Goal: Submit feedback/report problem: Submit feedback/report problem

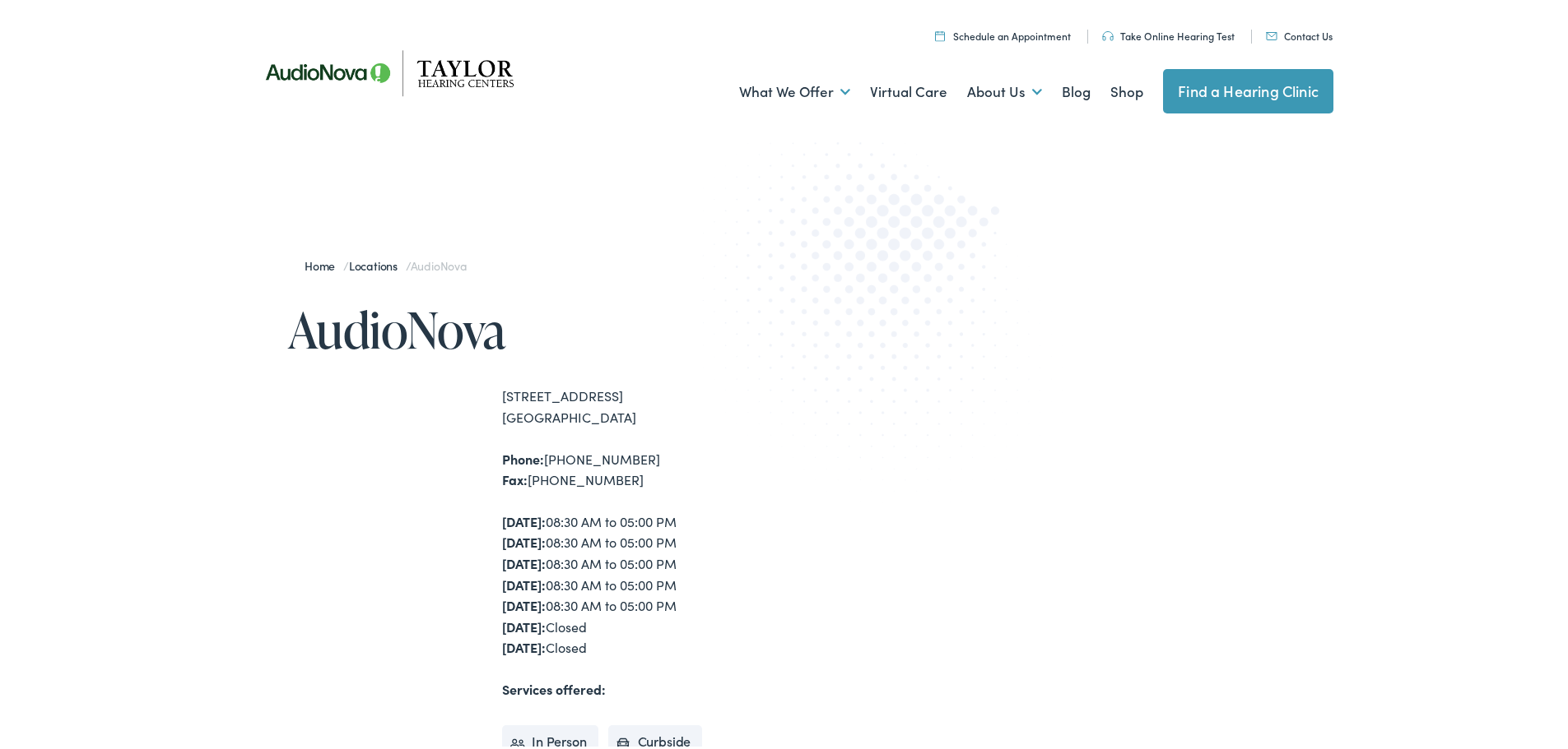
click at [1280, 33] on link "Contact Us" at bounding box center [1299, 32] width 67 height 14
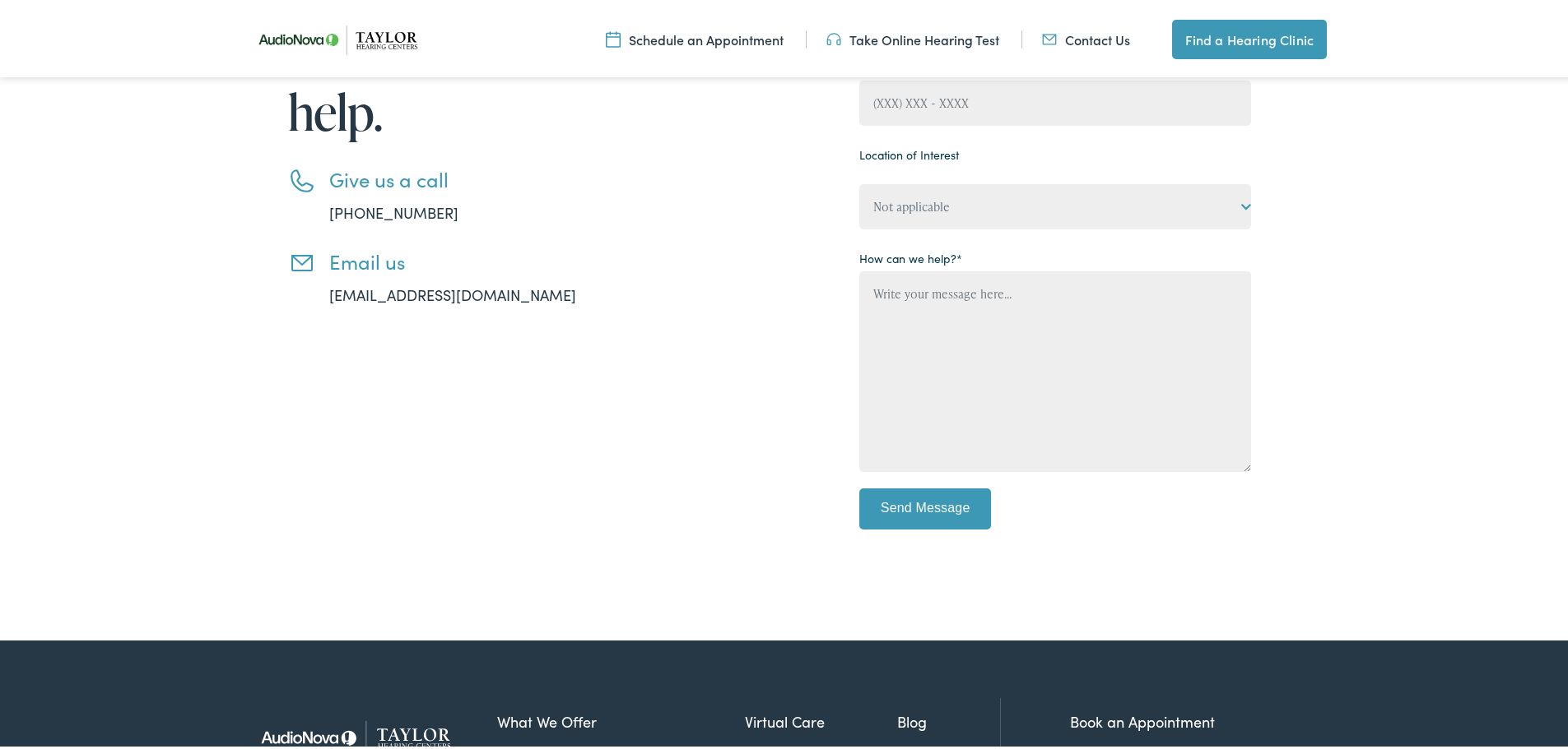
scroll to position [411, 0]
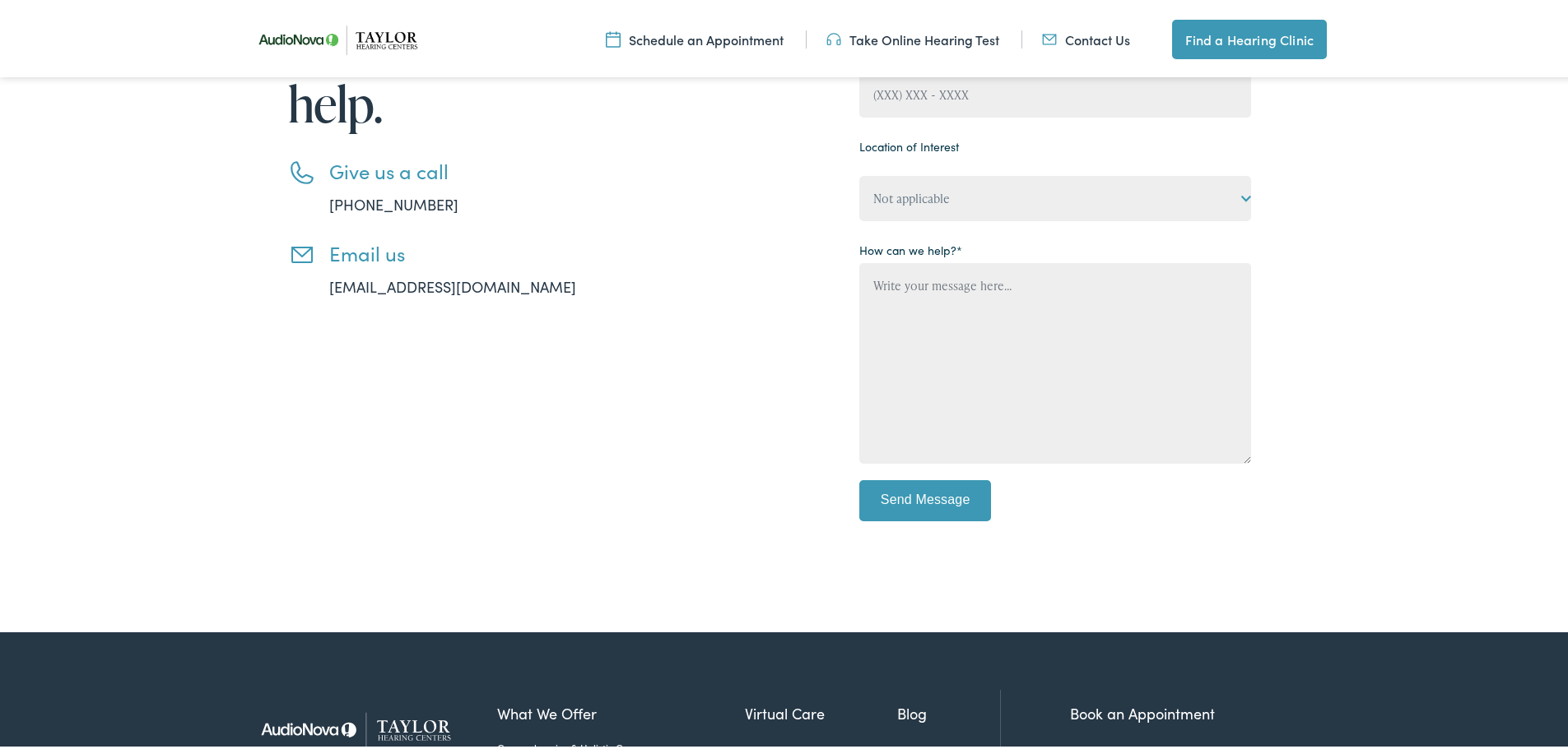
click at [396, 283] on link "[EMAIL_ADDRESS][DOMAIN_NAME]" at bounding box center [452, 283] width 247 height 21
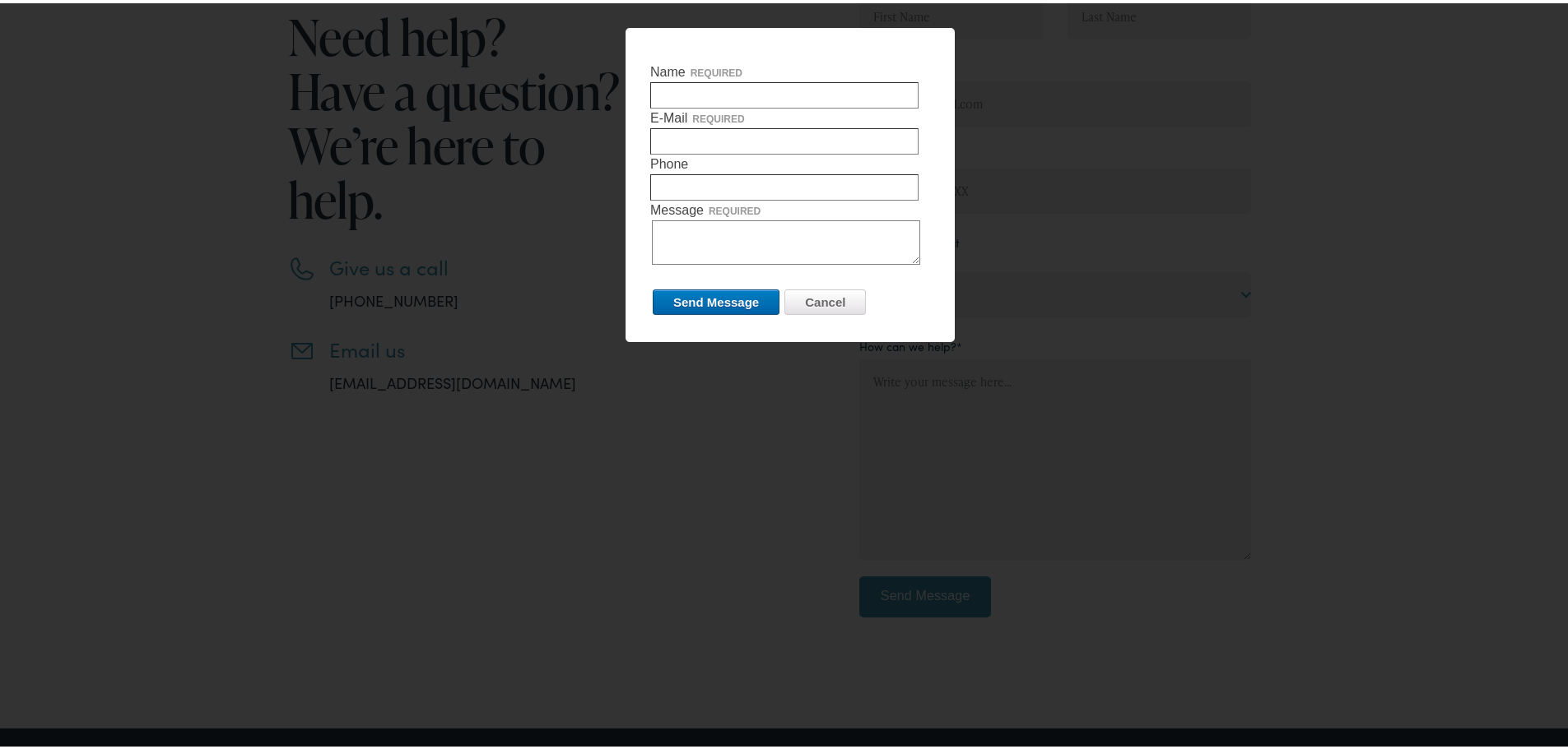
scroll to position [82, 0]
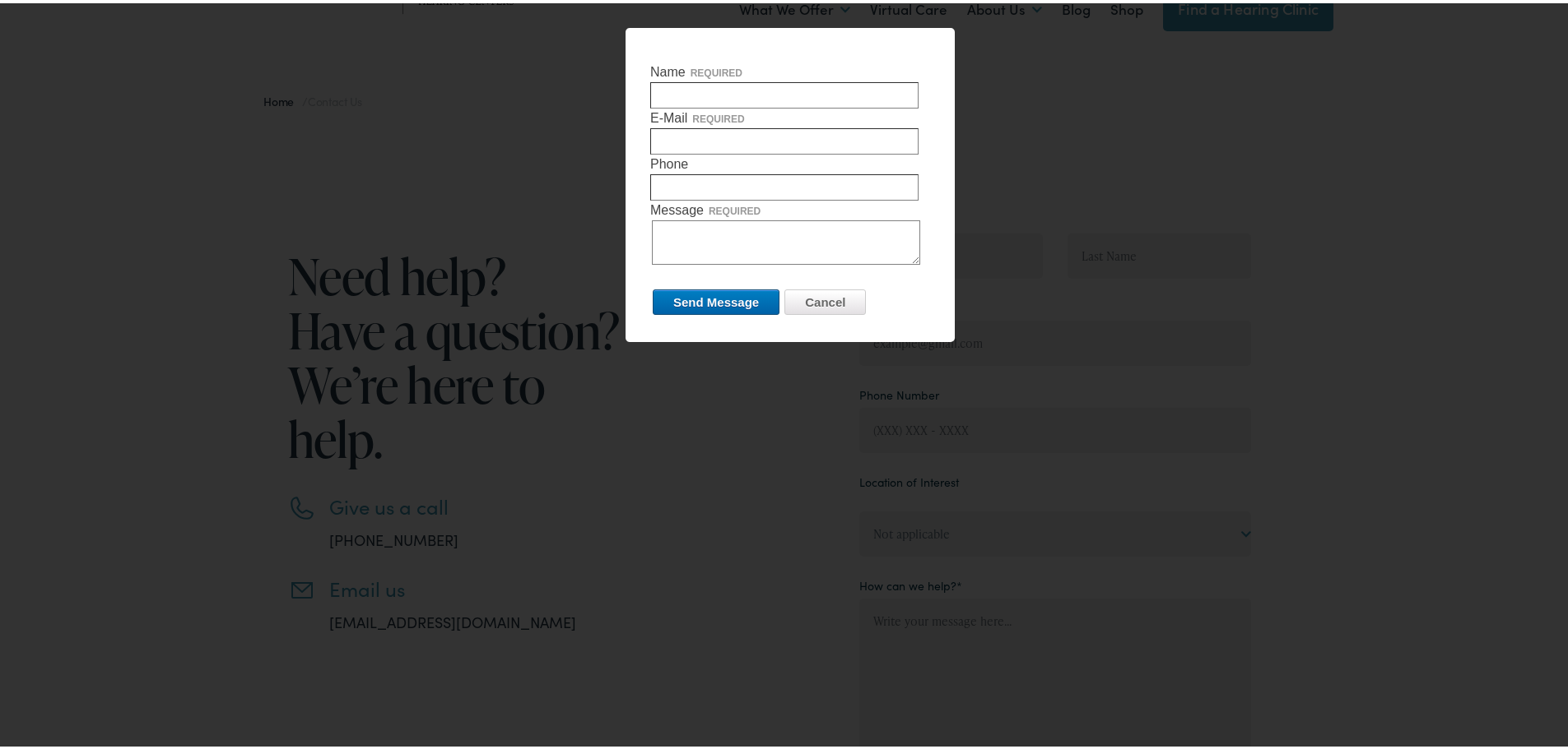
click at [1050, 347] on div at bounding box center [790, 374] width 1580 height 749
click at [817, 293] on input "Cancel" at bounding box center [825, 299] width 81 height 25
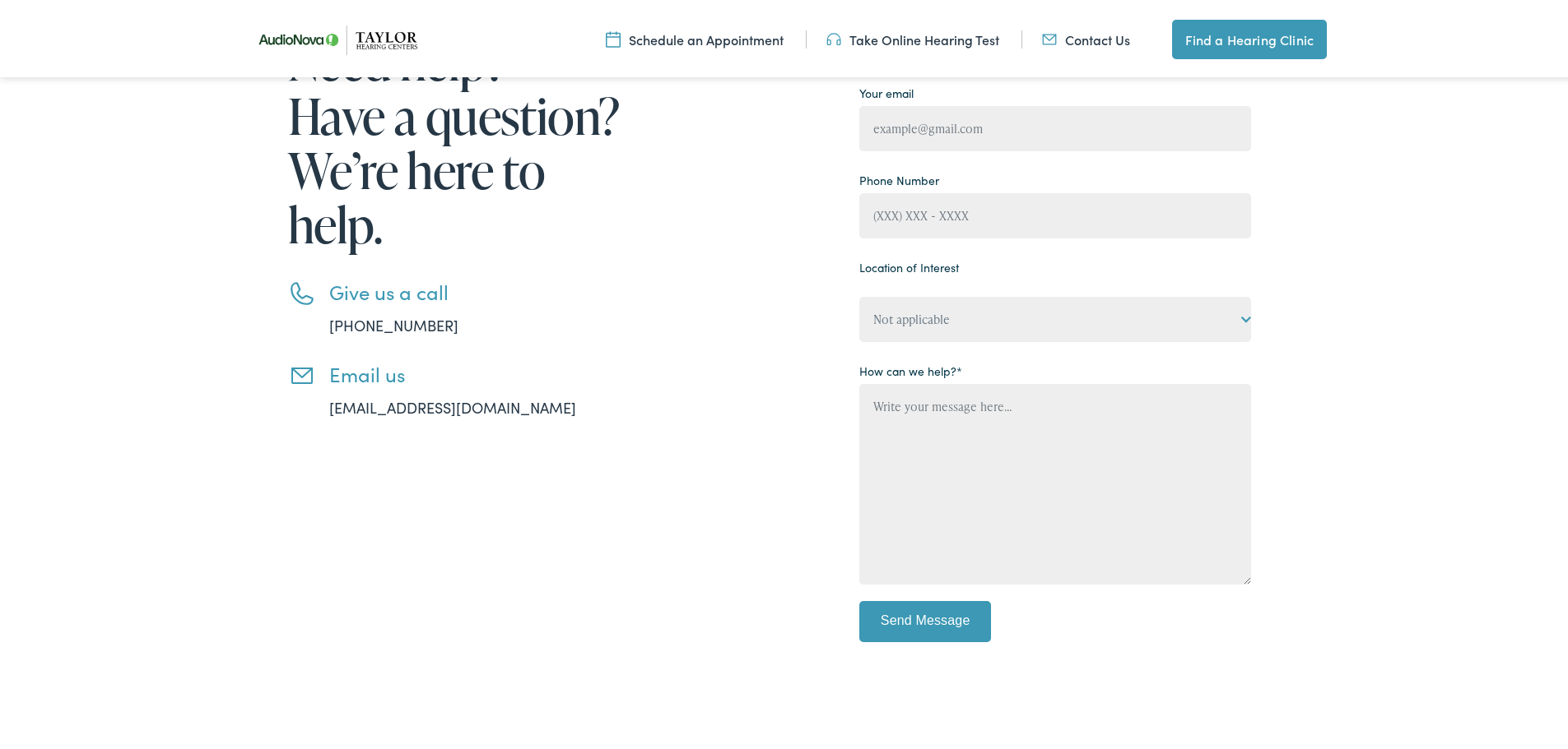
scroll to position [329, 0]
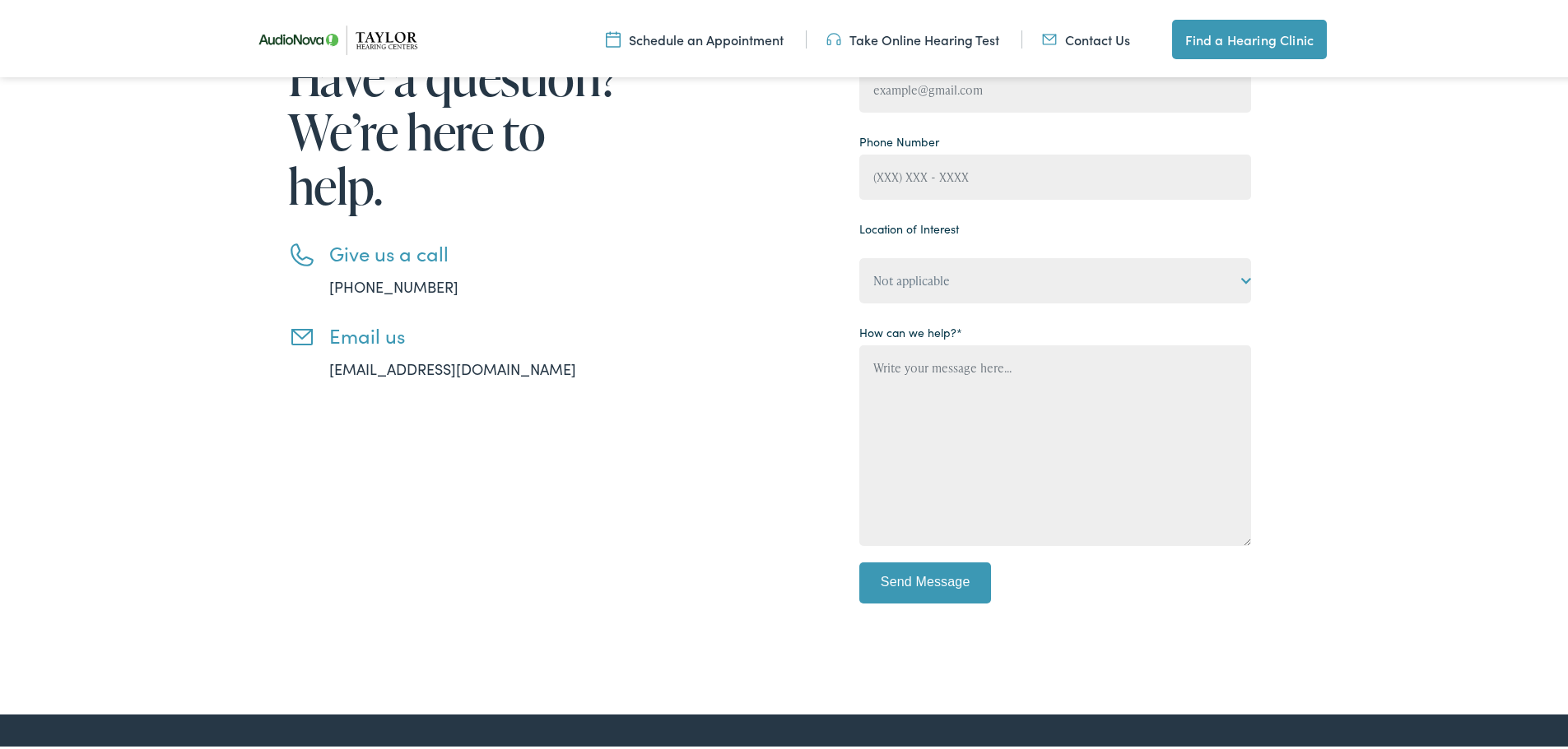
click at [367, 366] on link "info@taylorhearingcenters.com" at bounding box center [452, 365] width 247 height 21
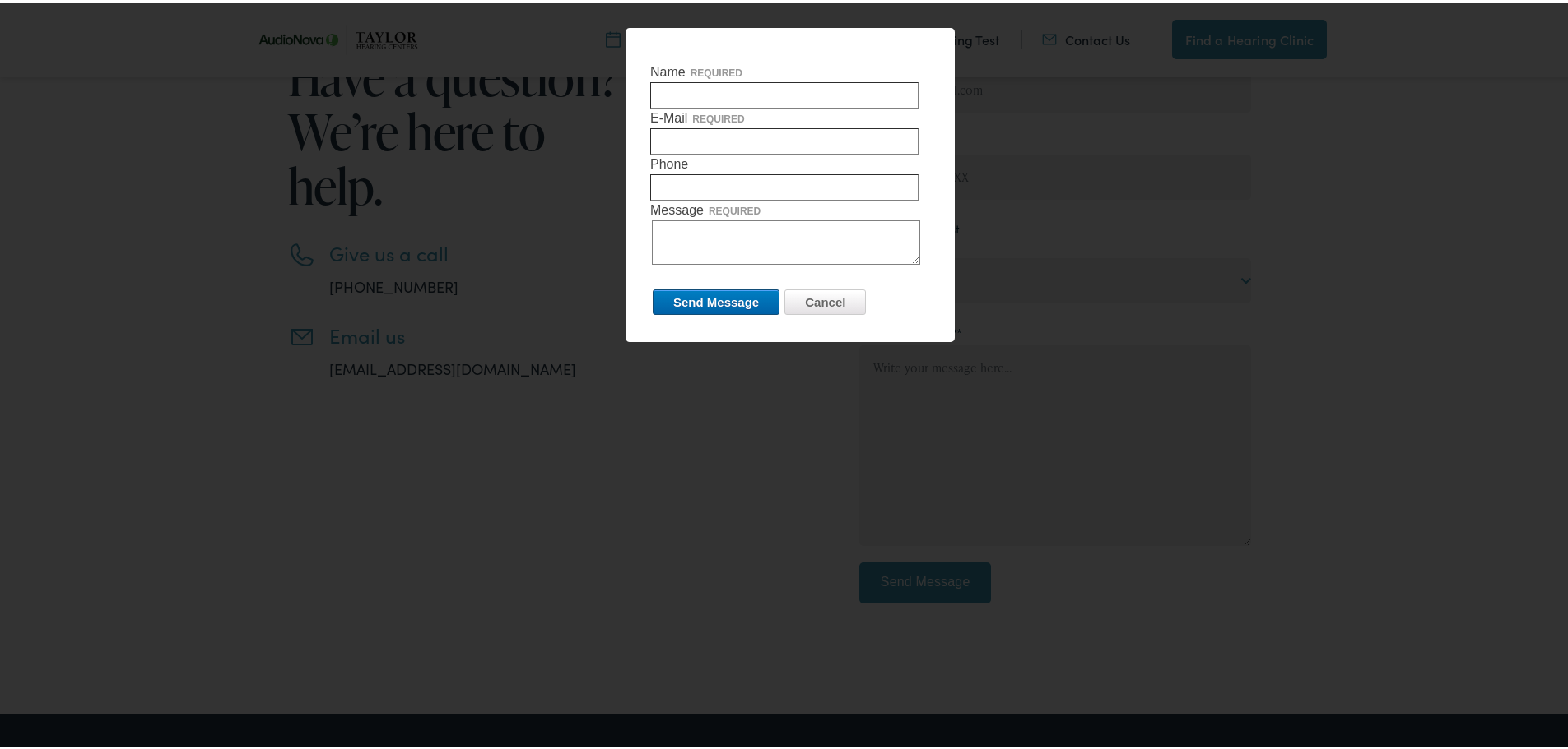
click at [695, 88] on input "Name required" at bounding box center [784, 92] width 268 height 26
type input "Ben Lockard"
click at [681, 137] on input "E-Mail required" at bounding box center [784, 138] width 268 height 26
type input "bglock@mvtel.net"
click at [729, 190] on input "Phone required" at bounding box center [784, 184] width 268 height 26
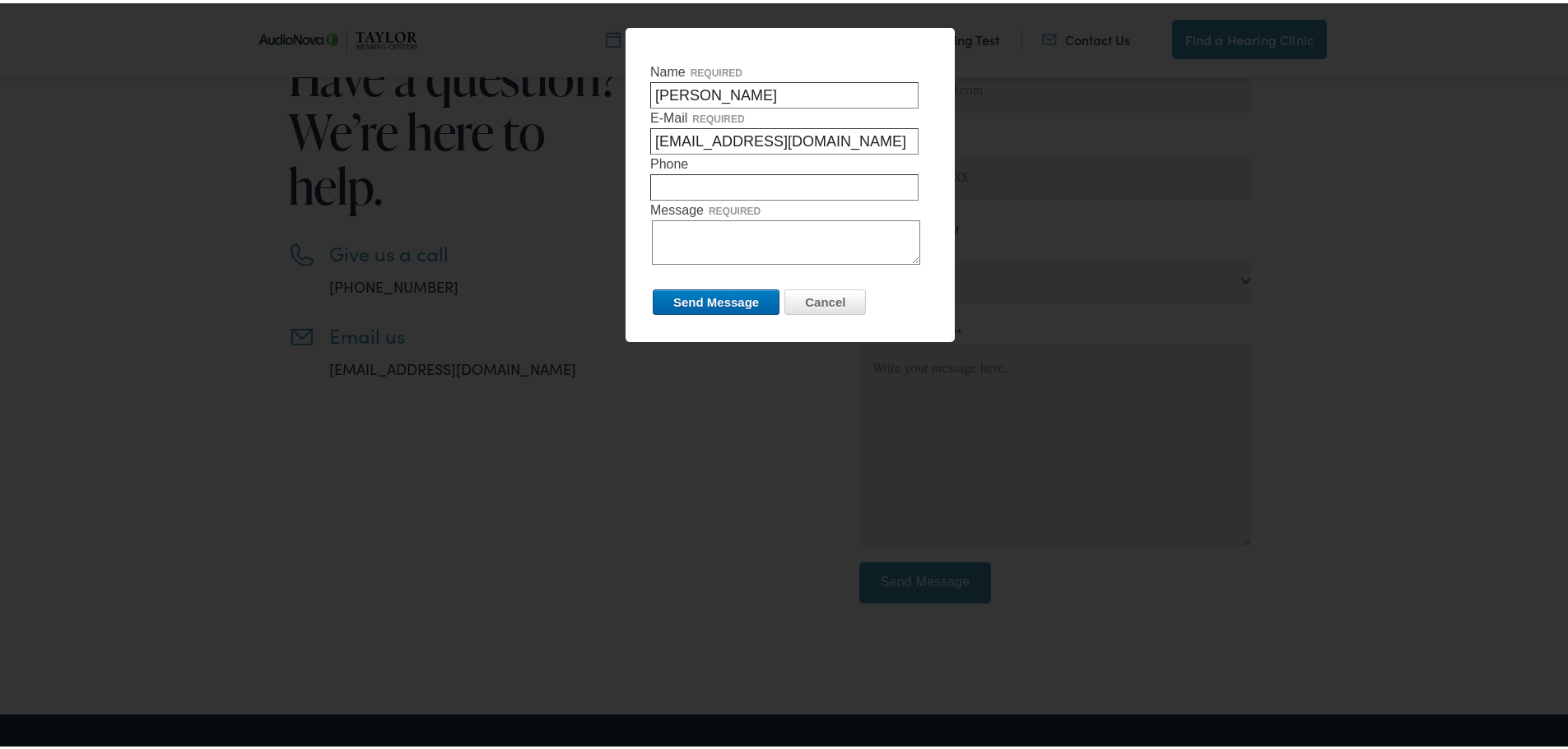
type input "8706154173"
click at [707, 232] on textarea "Message required" at bounding box center [786, 239] width 268 height 44
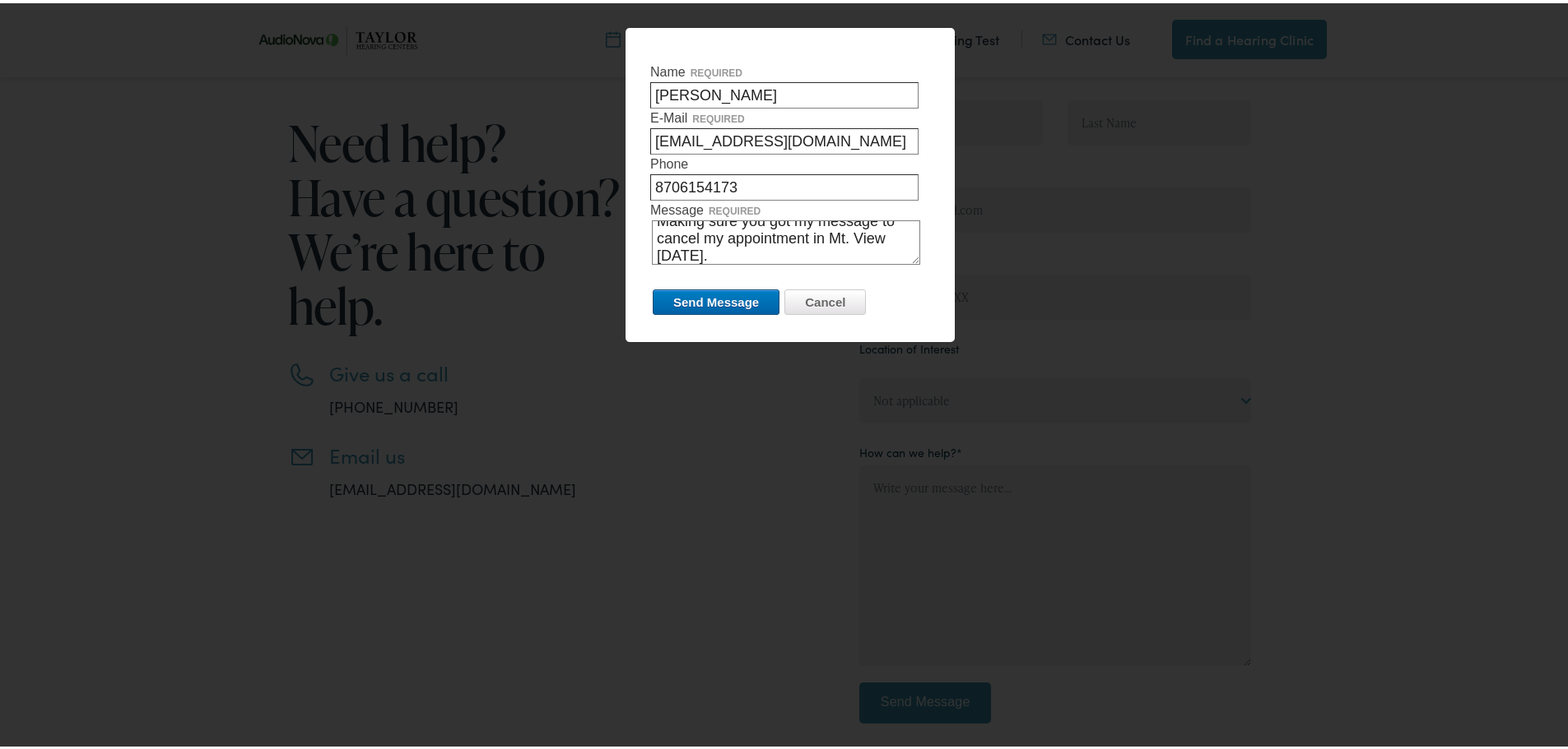
scroll to position [165, 0]
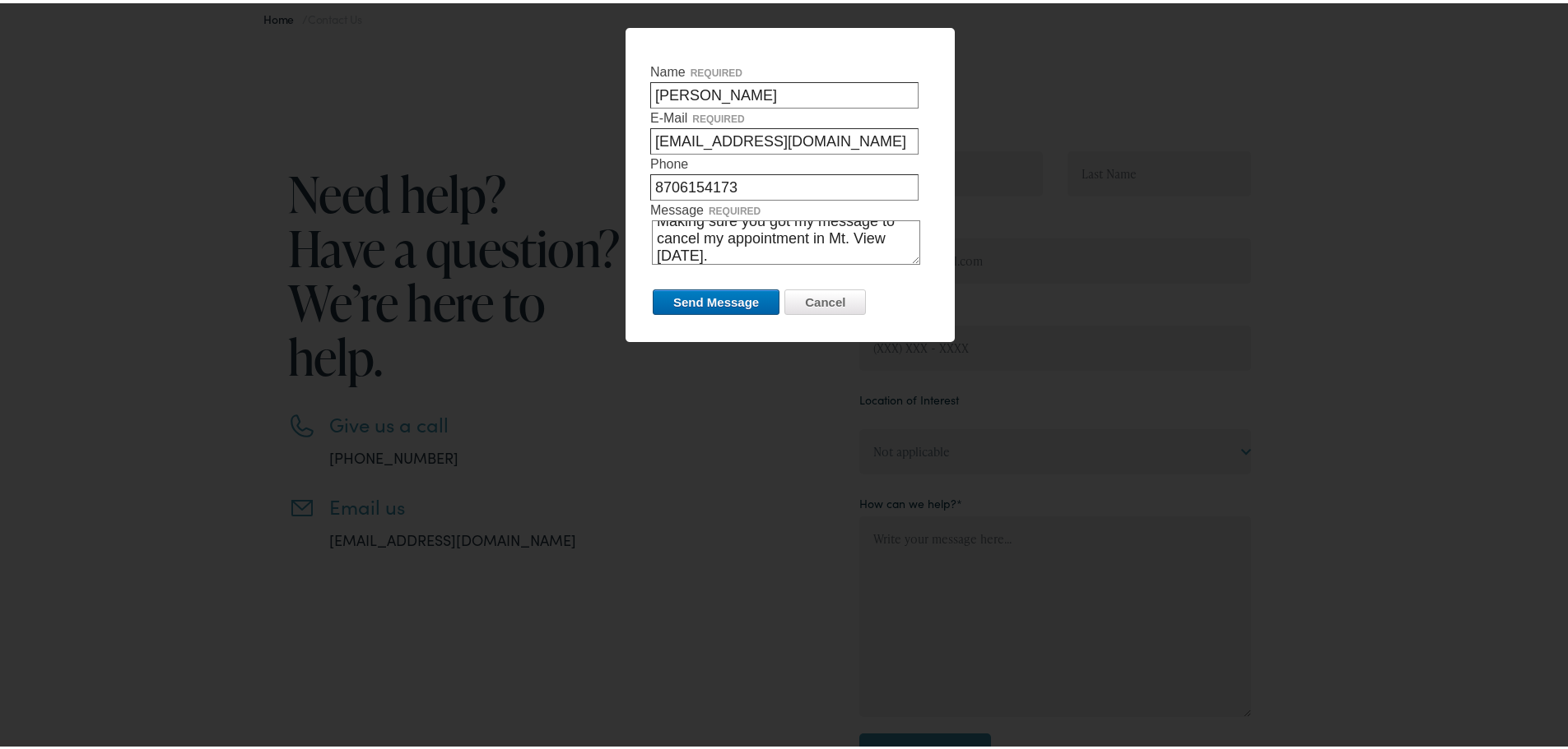
type textarea "Making sure you got my message to cancel my appointment in Mt. View Tomorrow."
click at [731, 291] on input "Send Message" at bounding box center [716, 299] width 127 height 25
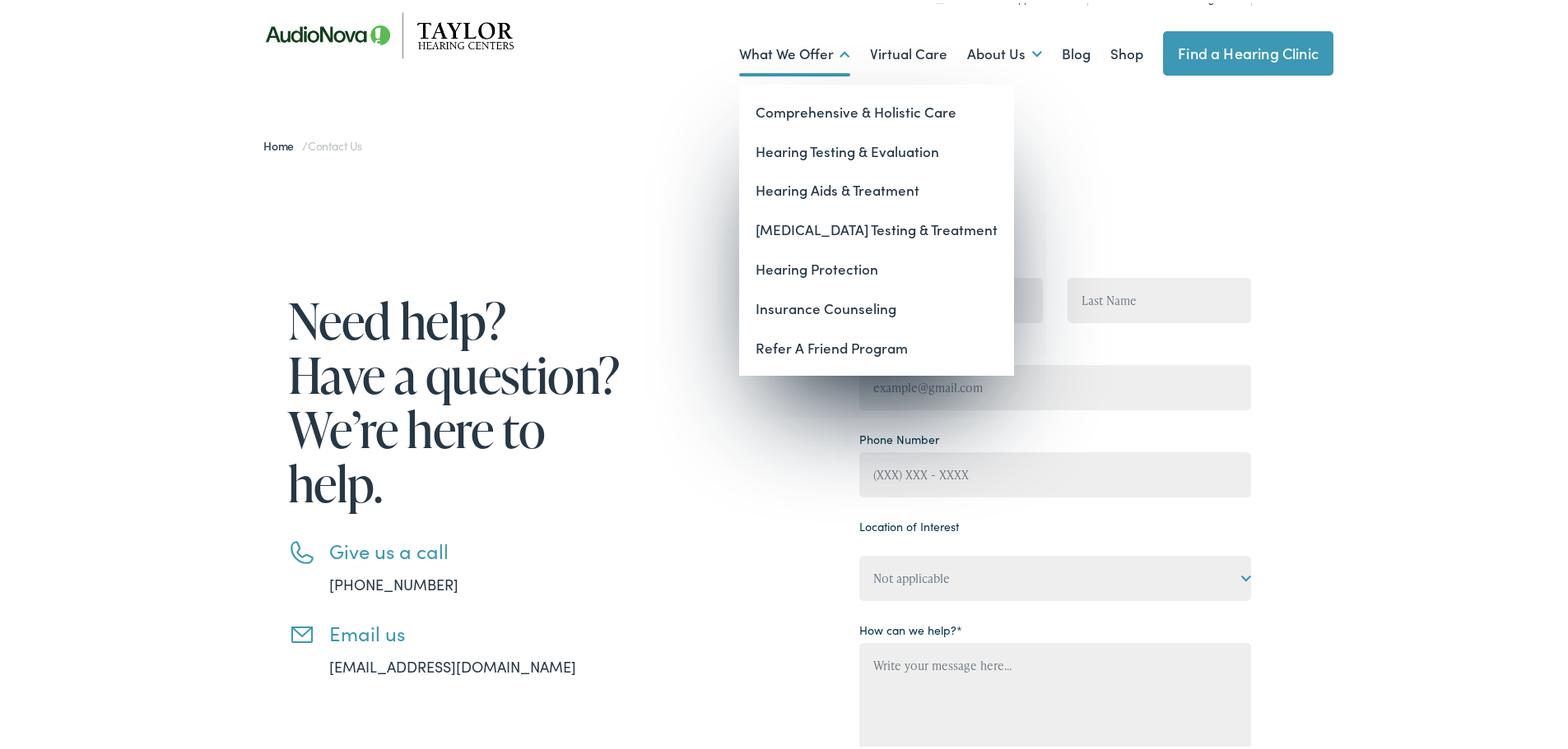
scroll to position [0, 0]
